Goal: Task Accomplishment & Management: Manage account settings

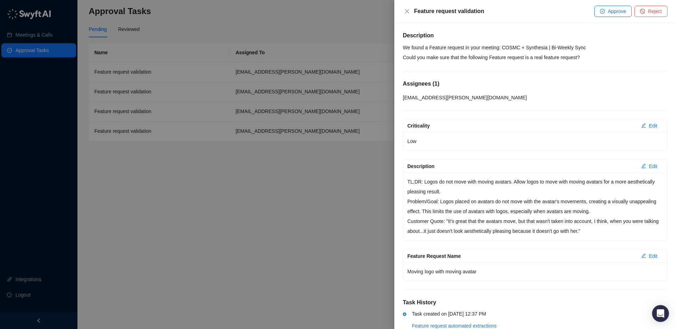
click at [495, 47] on p "We found a Feature request in your meeting: COSMC + Synthesia | Bi-Weekly Sync …" at bounding box center [535, 53] width 265 height 20
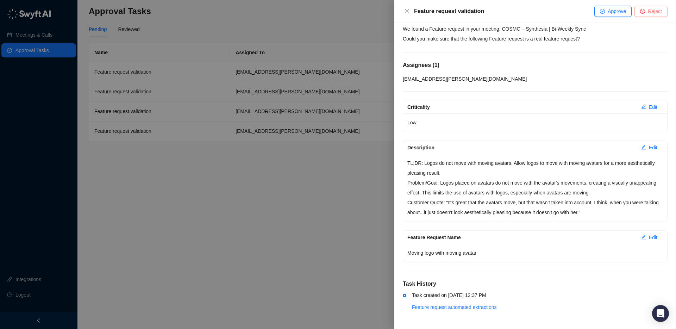
click at [613, 12] on span "Reject" at bounding box center [655, 11] width 14 height 8
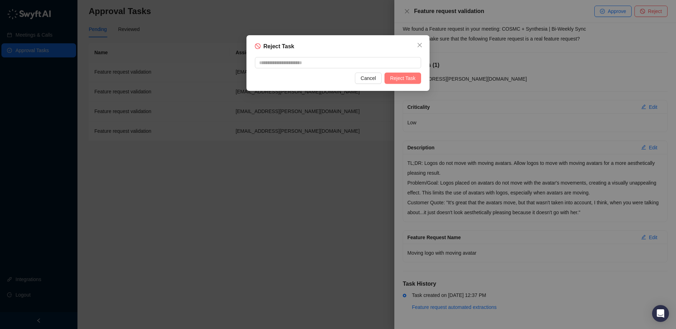
click at [407, 78] on span "Reject Task" at bounding box center [402, 78] width 25 height 8
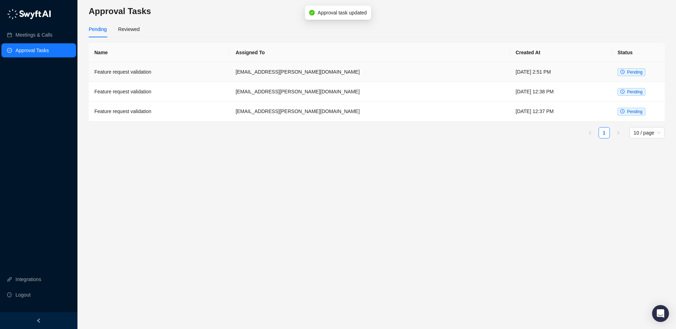
click at [613, 76] on span "Pending" at bounding box center [632, 72] width 28 height 8
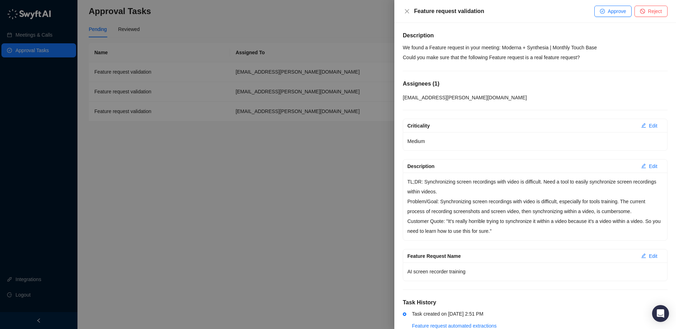
scroll to position [19, 0]
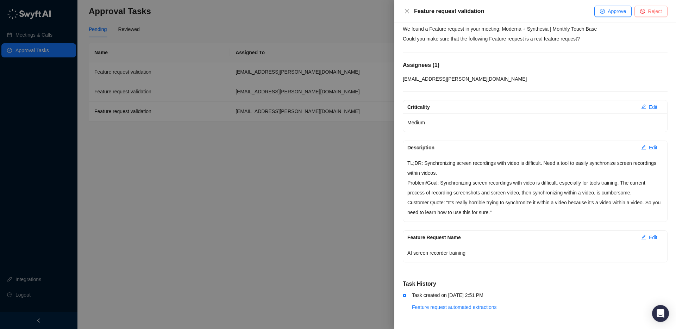
click at [613, 9] on span "Reject" at bounding box center [655, 11] width 14 height 8
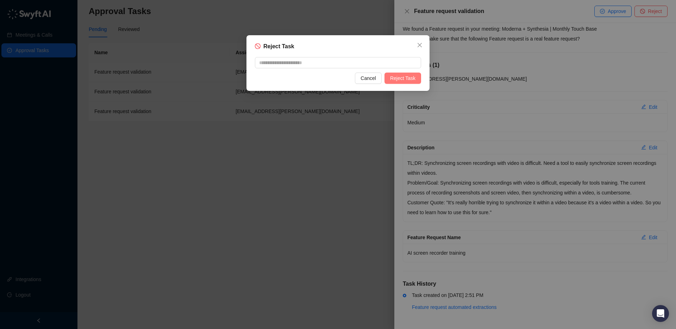
click at [389, 77] on button "Reject Task" at bounding box center [402, 78] width 37 height 11
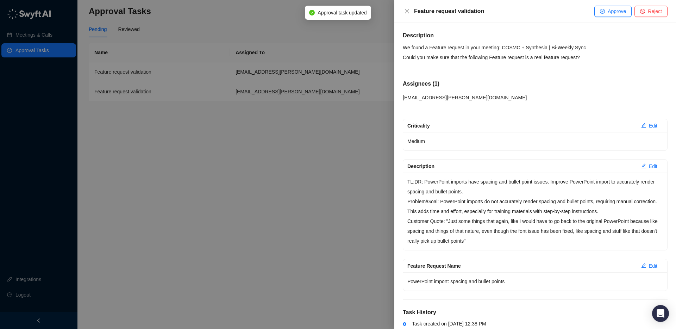
click at [241, 77] on div at bounding box center [338, 164] width 676 height 329
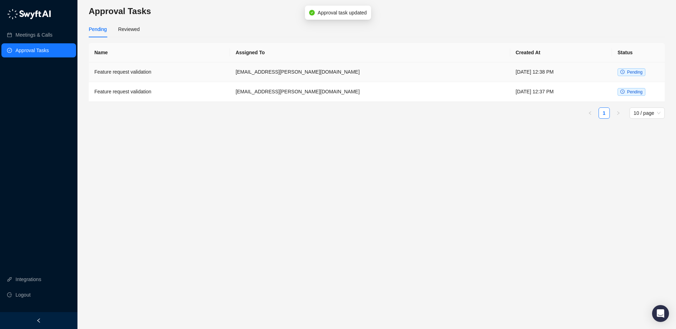
click at [363, 73] on td "[EMAIL_ADDRESS][PERSON_NAME][DOMAIN_NAME]" at bounding box center [370, 72] width 280 height 20
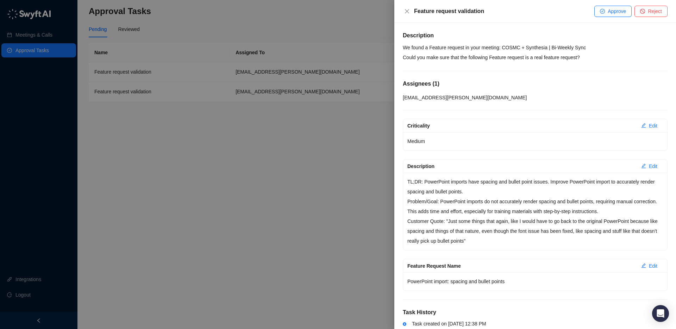
scroll to position [29, 0]
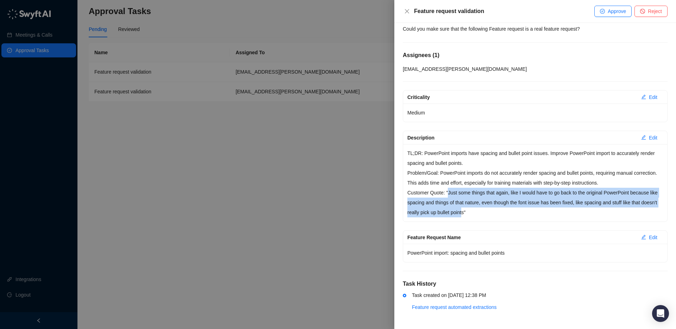
drag, startPoint x: 462, startPoint y: 198, endPoint x: 485, endPoint y: 212, distance: 27.2
click at [484, 212] on p "Customer Quote: "Just some things that again, like I would have to go back to t…" at bounding box center [535, 203] width 256 height 30
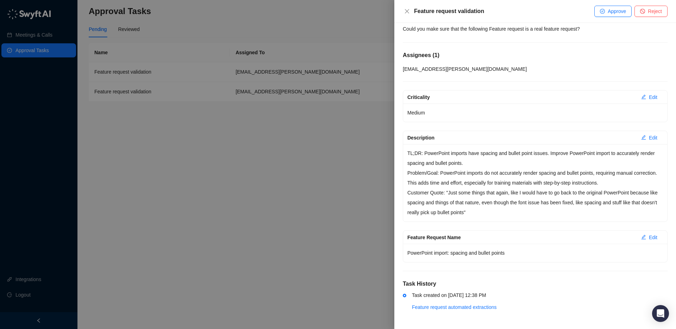
click at [490, 213] on p "Customer Quote: "Just some things that again, like I would have to go back to t…" at bounding box center [535, 203] width 256 height 30
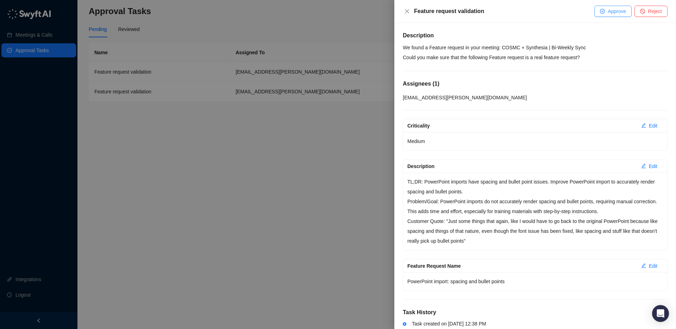
click at [613, 10] on span "Approve" at bounding box center [617, 11] width 18 height 8
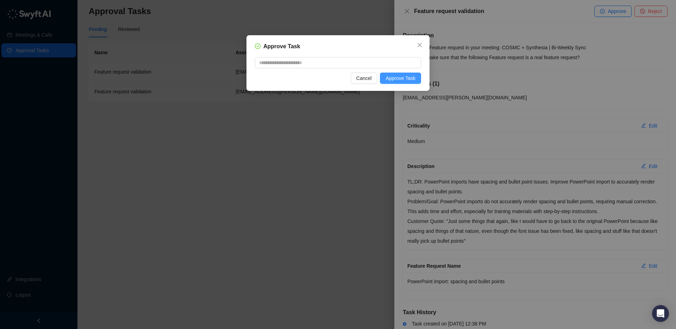
click at [395, 80] on span "Approve Task" at bounding box center [401, 78] width 30 height 8
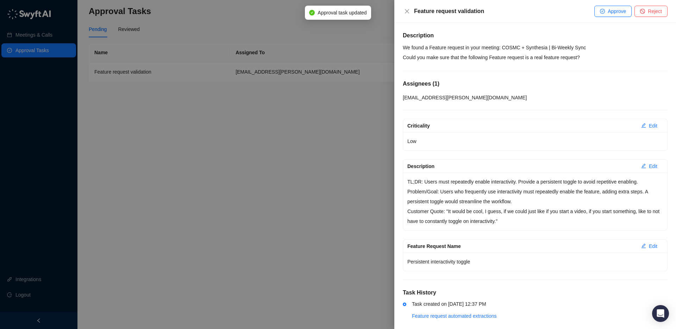
click at [347, 83] on div at bounding box center [338, 164] width 676 height 329
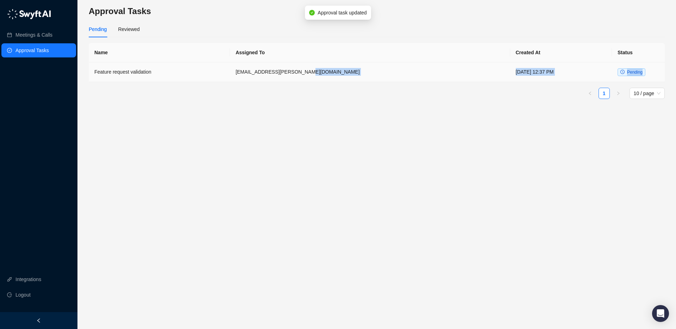
click at [364, 73] on td "[EMAIL_ADDRESS][PERSON_NAME][DOMAIN_NAME]" at bounding box center [370, 72] width 280 height 20
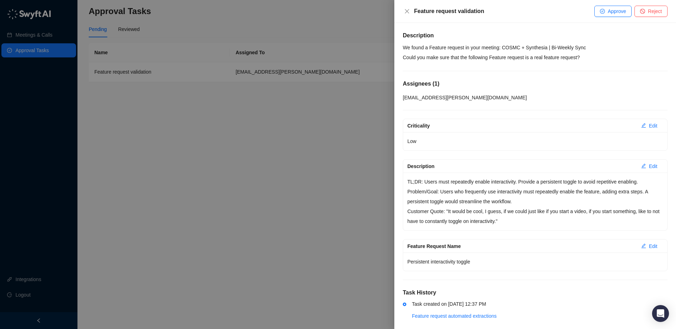
drag, startPoint x: 506, startPoint y: 52, endPoint x: 509, endPoint y: 97, distance: 44.8
click at [506, 52] on p "We found a Feature request in your meeting: COSMC + Synthesia | Bi-Weekly Sync …" at bounding box center [535, 53] width 265 height 20
click at [534, 194] on p "Problem/Goal: Users who frequently use interactivity must repeatedly enable the…" at bounding box center [535, 197] width 256 height 20
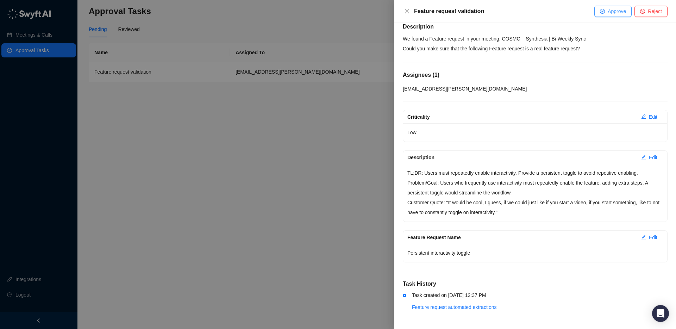
click at [601, 11] on icon "check-circle" at bounding box center [602, 11] width 5 height 5
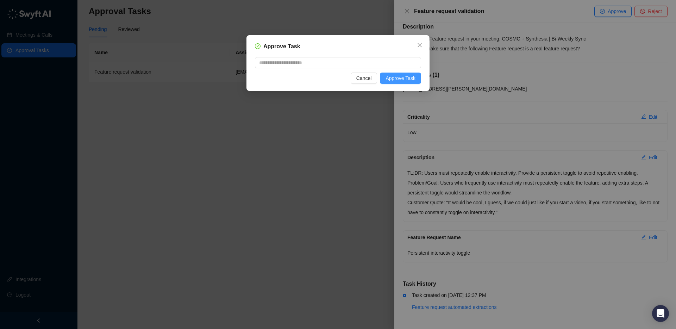
click at [402, 76] on span "Approve Task" at bounding box center [401, 78] width 30 height 8
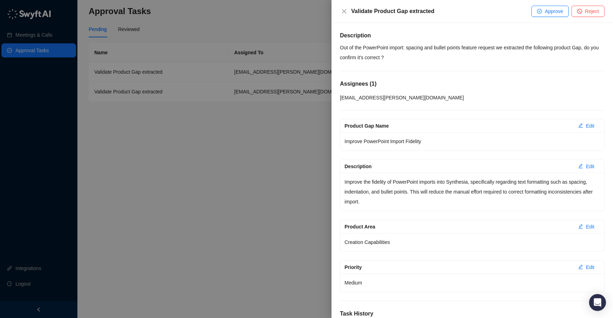
drag, startPoint x: 262, startPoint y: 60, endPoint x: 269, endPoint y: 65, distance: 8.5
click at [262, 60] on div at bounding box center [306, 159] width 613 height 318
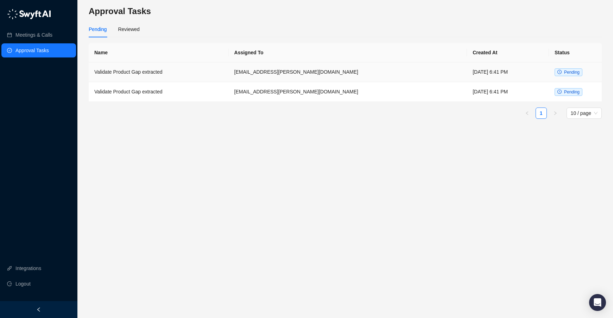
click at [263, 69] on td "[EMAIL_ADDRESS][PERSON_NAME][DOMAIN_NAME]" at bounding box center [348, 72] width 239 height 20
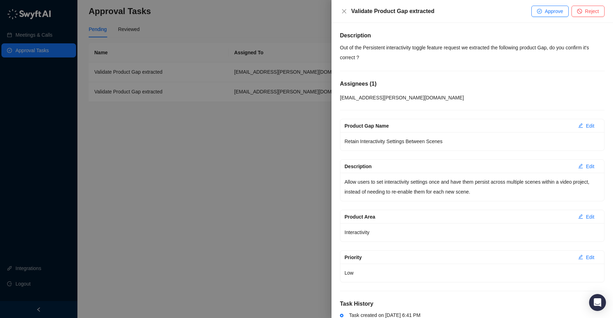
scroll to position [31, 0]
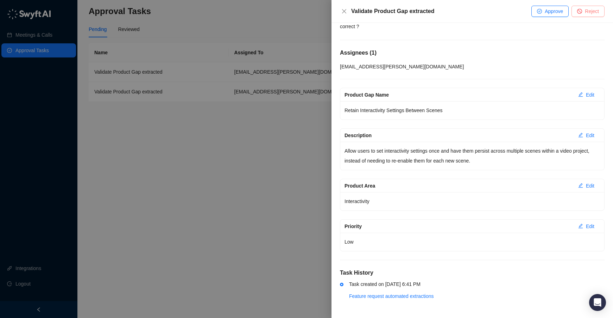
click at [588, 11] on span "Reject" at bounding box center [592, 11] width 14 height 8
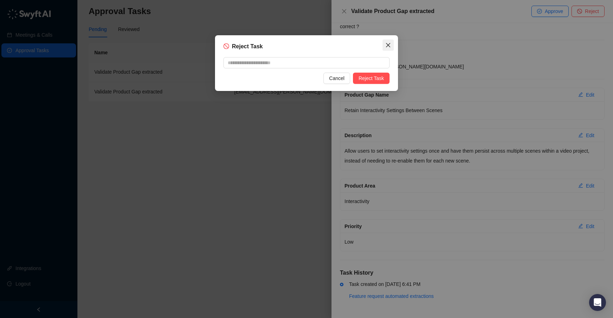
click at [390, 46] on icon "close" at bounding box center [389, 45] width 6 height 6
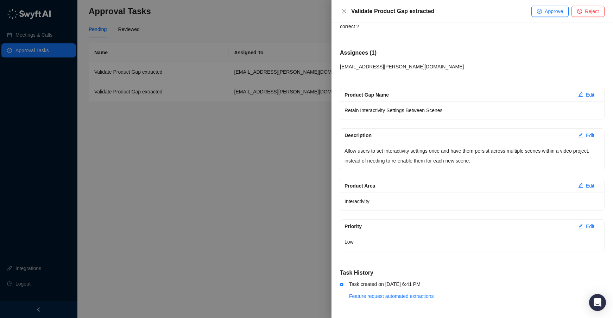
drag, startPoint x: 242, startPoint y: 146, endPoint x: 264, endPoint y: 135, distance: 24.4
click at [242, 146] on div at bounding box center [306, 159] width 613 height 318
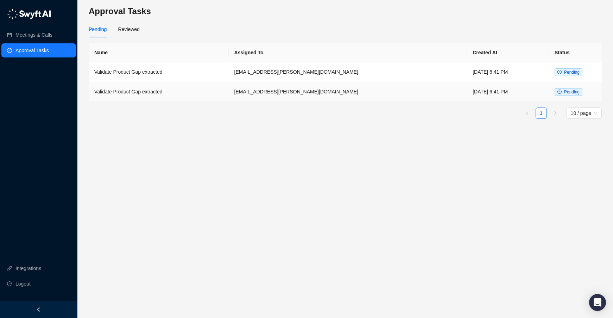
click at [337, 85] on td "[EMAIL_ADDRESS][PERSON_NAME][DOMAIN_NAME]" at bounding box center [348, 92] width 239 height 20
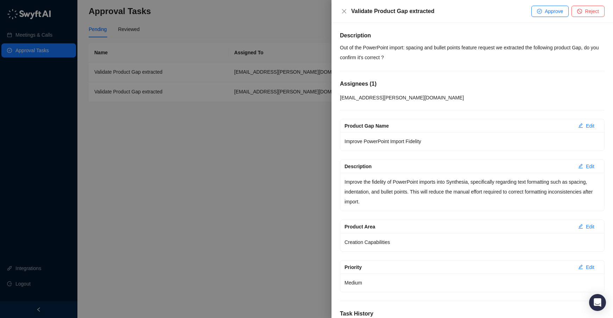
scroll to position [41, 0]
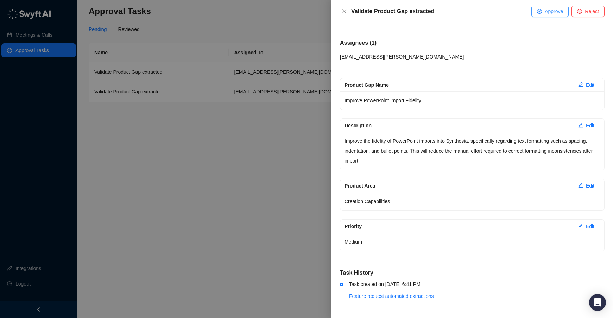
click at [543, 11] on button "Approve" at bounding box center [550, 11] width 37 height 11
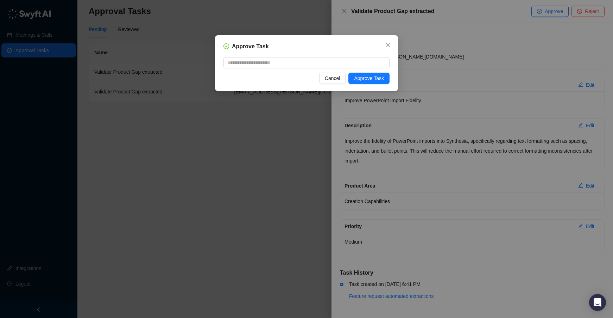
click at [332, 78] on span "Cancel" at bounding box center [332, 78] width 15 height 8
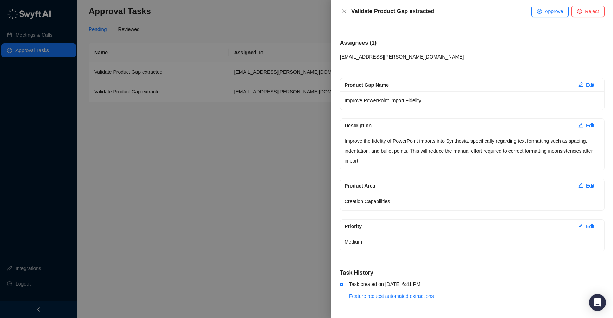
scroll to position [0, 0]
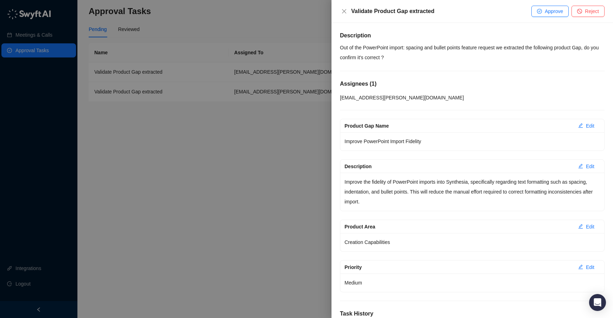
drag, startPoint x: 559, startPoint y: 13, endPoint x: 559, endPoint y: 33, distance: 20.4
click at [559, 13] on span "Approve" at bounding box center [554, 11] width 18 height 8
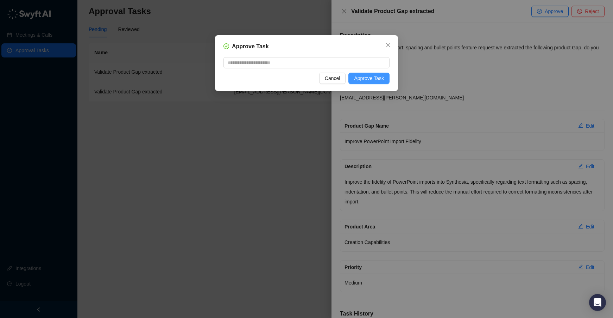
drag, startPoint x: 376, startPoint y: 73, endPoint x: 376, endPoint y: 77, distance: 4.2
click at [376, 73] on button "Approve Task" at bounding box center [369, 78] width 41 height 11
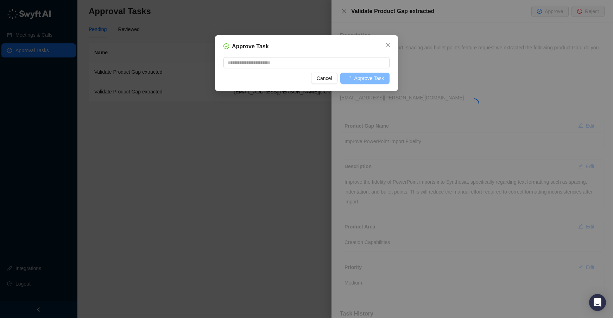
click at [376, 77] on span "Approve Task" at bounding box center [369, 78] width 30 height 8
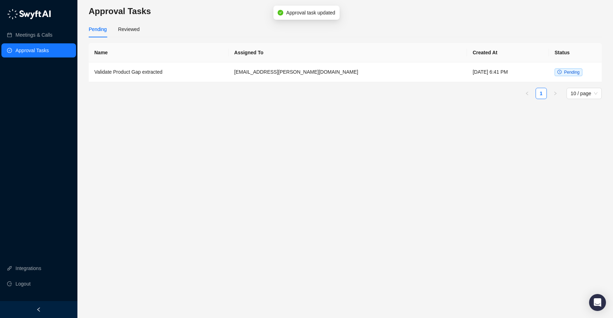
click at [341, 68] on td "[EMAIL_ADDRESS][PERSON_NAME][DOMAIN_NAME]" at bounding box center [348, 72] width 239 height 20
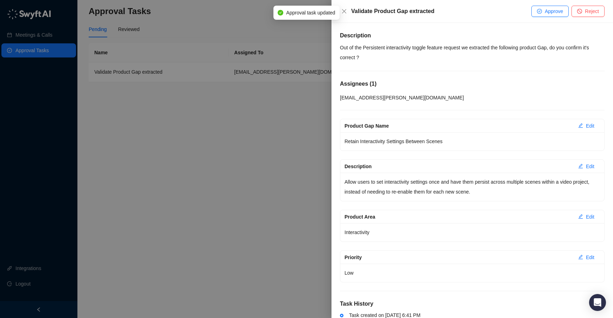
click at [511, 53] on p "Out of the Persistent interactivity toggle feature request we extracted the fol…" at bounding box center [472, 53] width 265 height 20
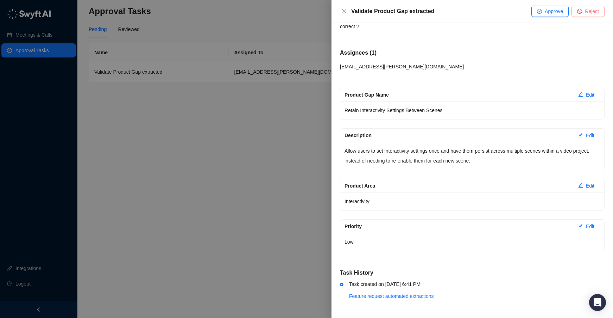
click at [586, 9] on span "Reject" at bounding box center [592, 11] width 14 height 8
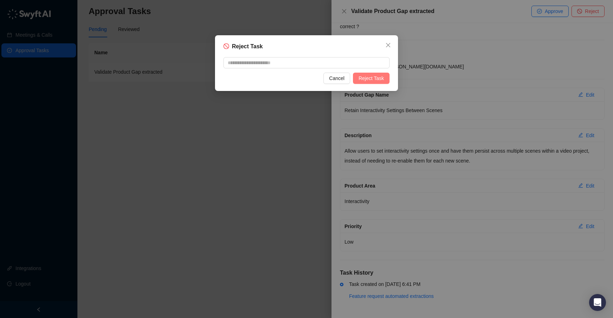
click at [373, 77] on span "Reject Task" at bounding box center [371, 78] width 25 height 8
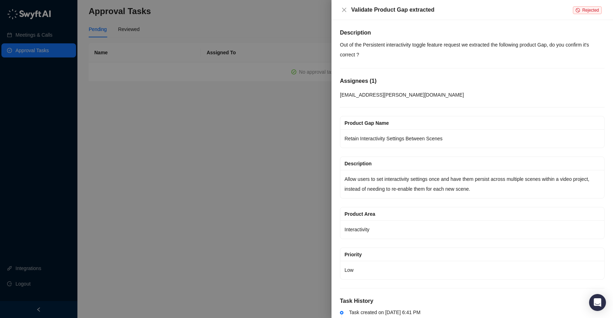
click at [262, 81] on div at bounding box center [306, 159] width 613 height 318
